Goal: Entertainment & Leisure: Consume media (video, audio)

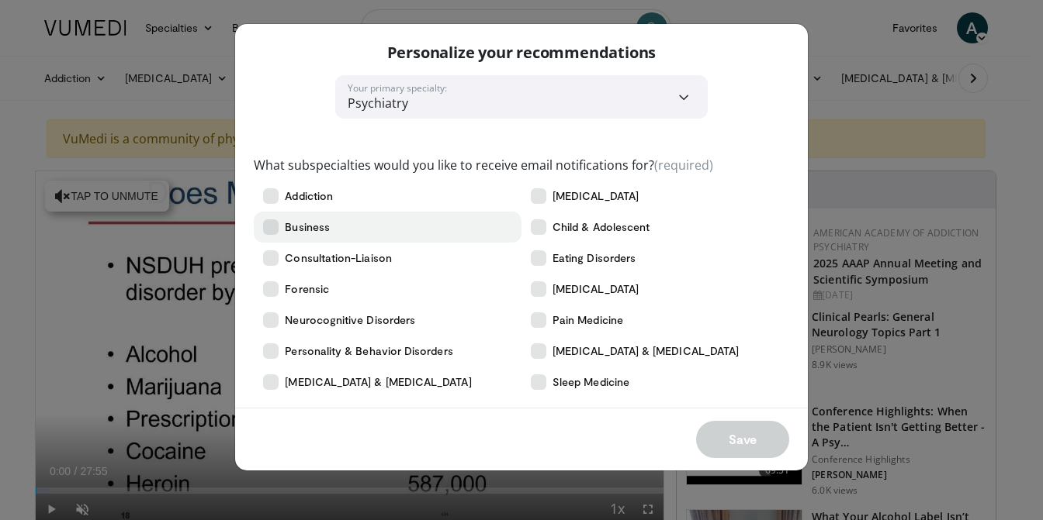
click at [271, 228] on icon at bounding box center [271, 228] width 16 height 16
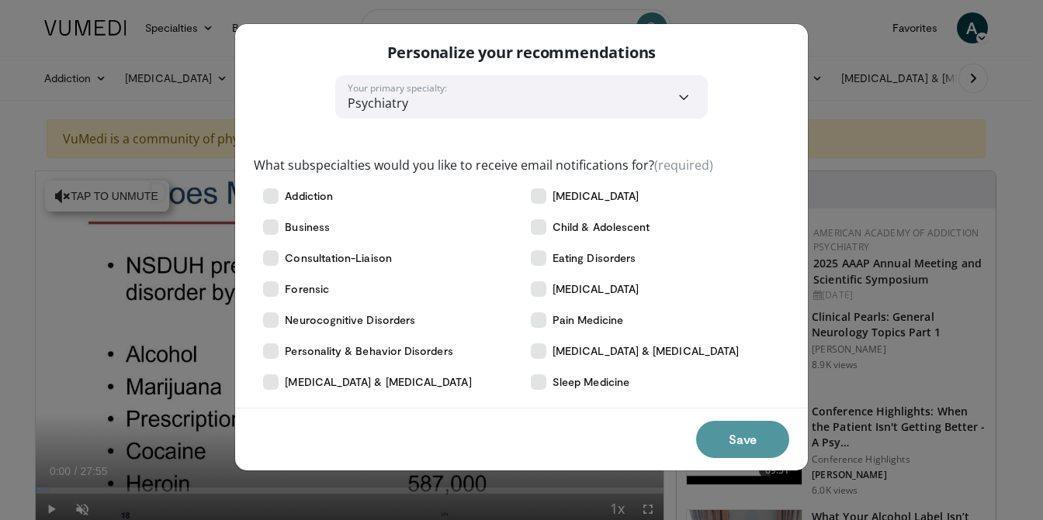
click at [747, 442] on button "Save" at bounding box center [742, 439] width 93 height 37
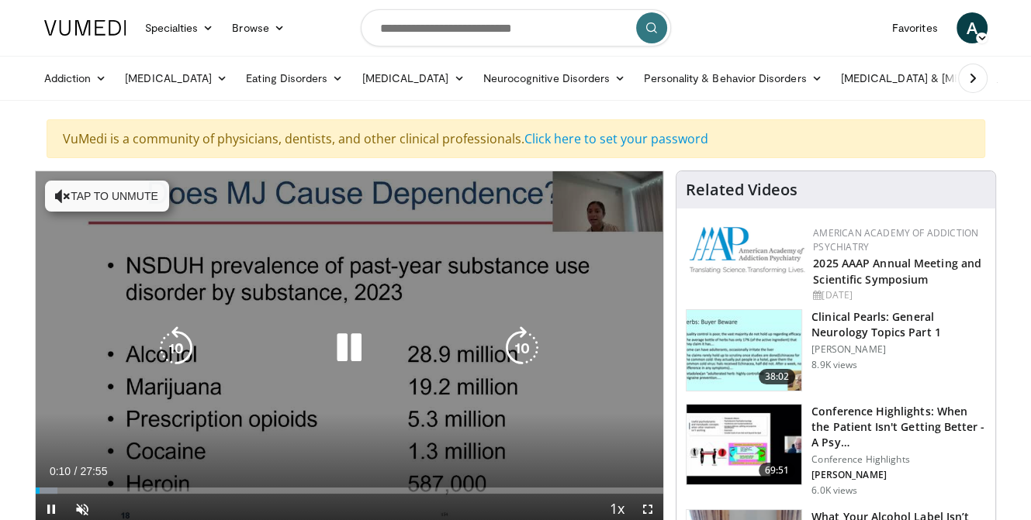
click at [59, 196] on icon "Video Player" at bounding box center [63, 196] width 16 height 16
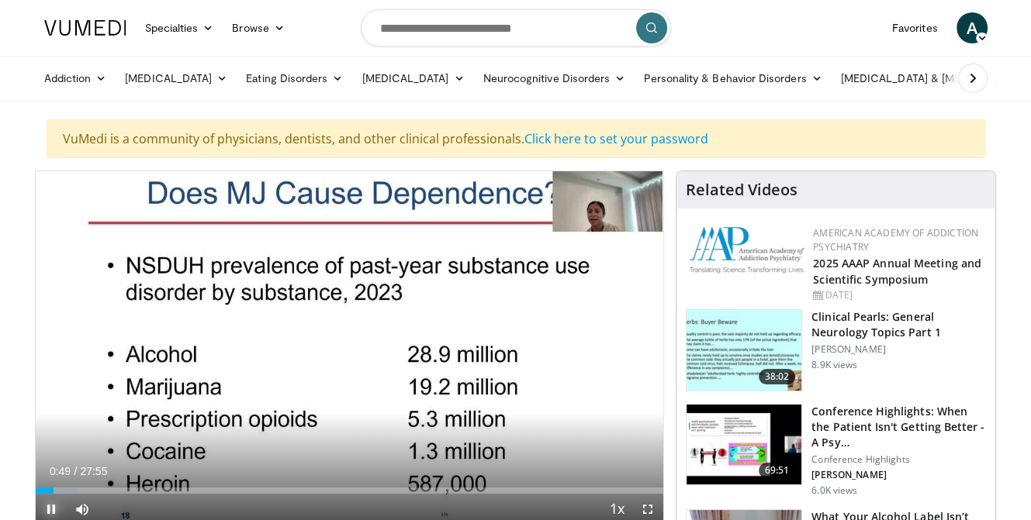
click at [47, 510] on span "Video Player" at bounding box center [51, 509] width 31 height 31
